Goal: Check status: Check status

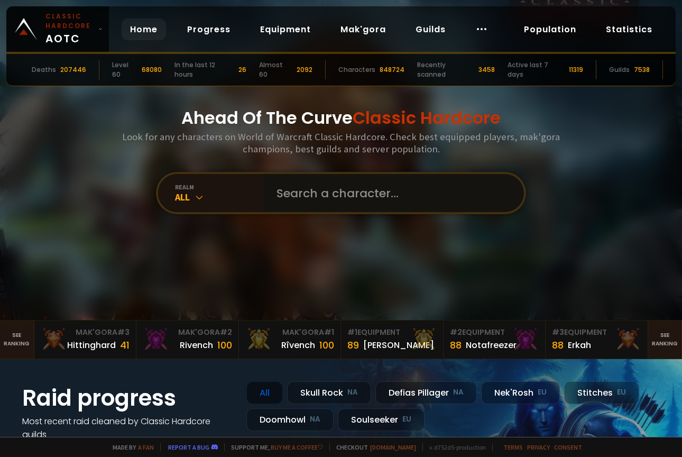
click at [329, 190] on input "text" at bounding box center [390, 193] width 241 height 38
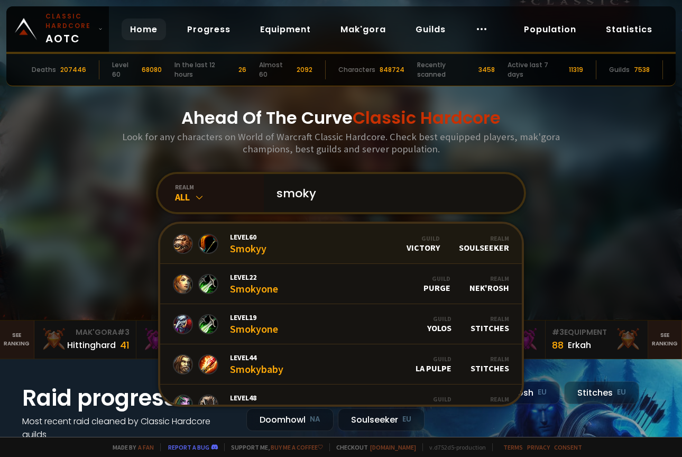
type input "smoky"
click at [357, 253] on link "Level 60 Smokyy Guild Victory Realm Soulseeker" at bounding box center [340, 244] width 361 height 40
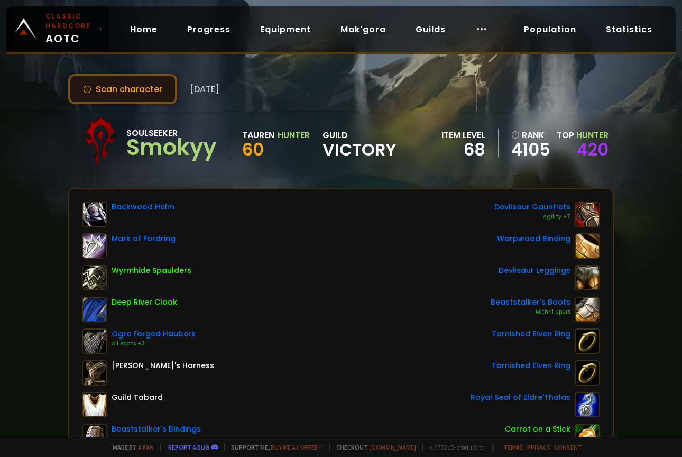
click at [139, 94] on button "Scan character" at bounding box center [122, 89] width 109 height 30
click at [137, 97] on button "Scan character" at bounding box center [122, 89] width 109 height 30
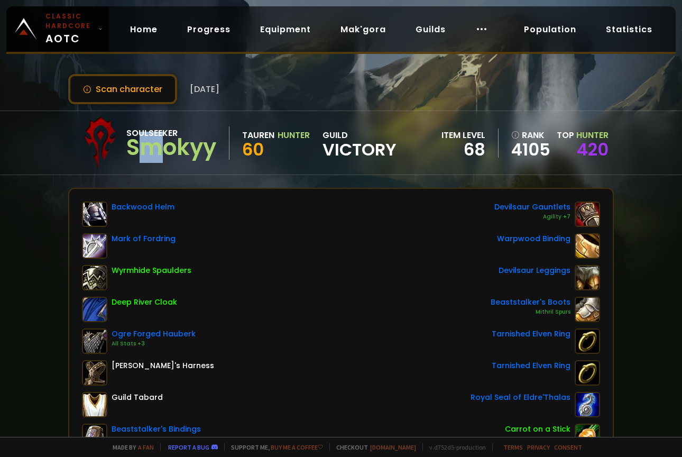
drag, startPoint x: 151, startPoint y: 151, endPoint x: 166, endPoint y: 150, distance: 15.4
click at [166, 150] on div "Smokyy" at bounding box center [171, 147] width 90 height 16
click at [169, 150] on div "Smokyy" at bounding box center [171, 147] width 90 height 16
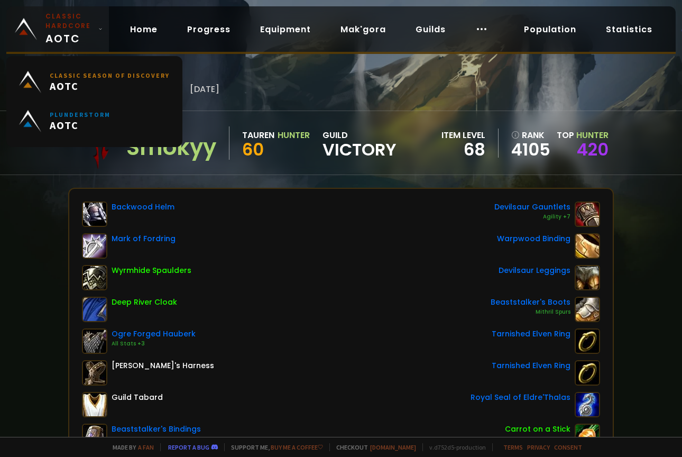
click at [72, 10] on link "Classic Hardcore AOTC" at bounding box center [57, 28] width 103 height 45
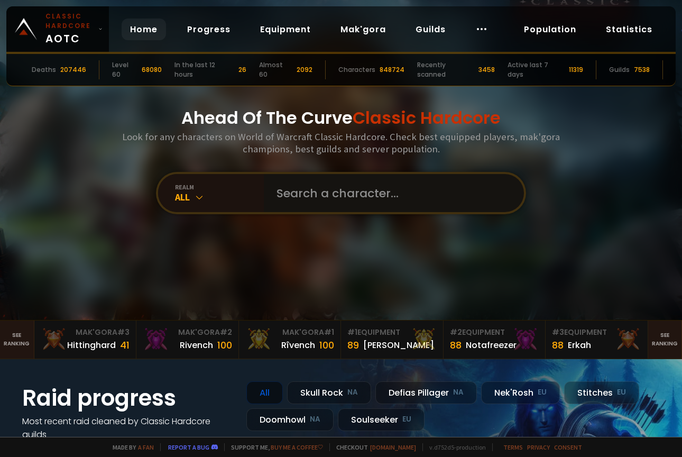
click at [281, 180] on input "text" at bounding box center [390, 193] width 241 height 38
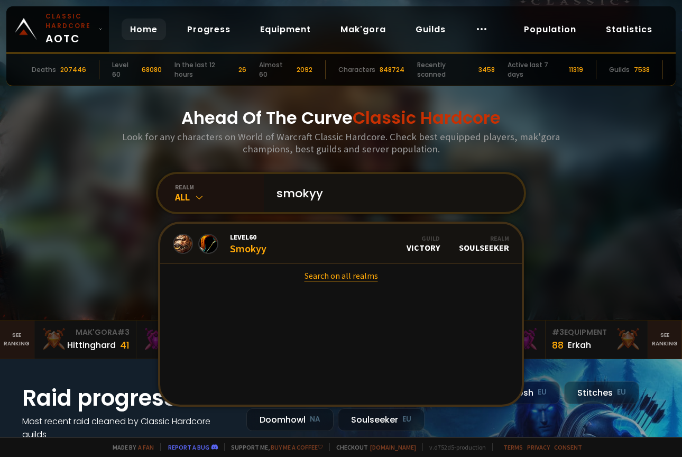
type input "smokyy"
click at [351, 281] on link "Search on all realms" at bounding box center [340, 275] width 361 height 23
